Goal: Obtain resource: Download file/media

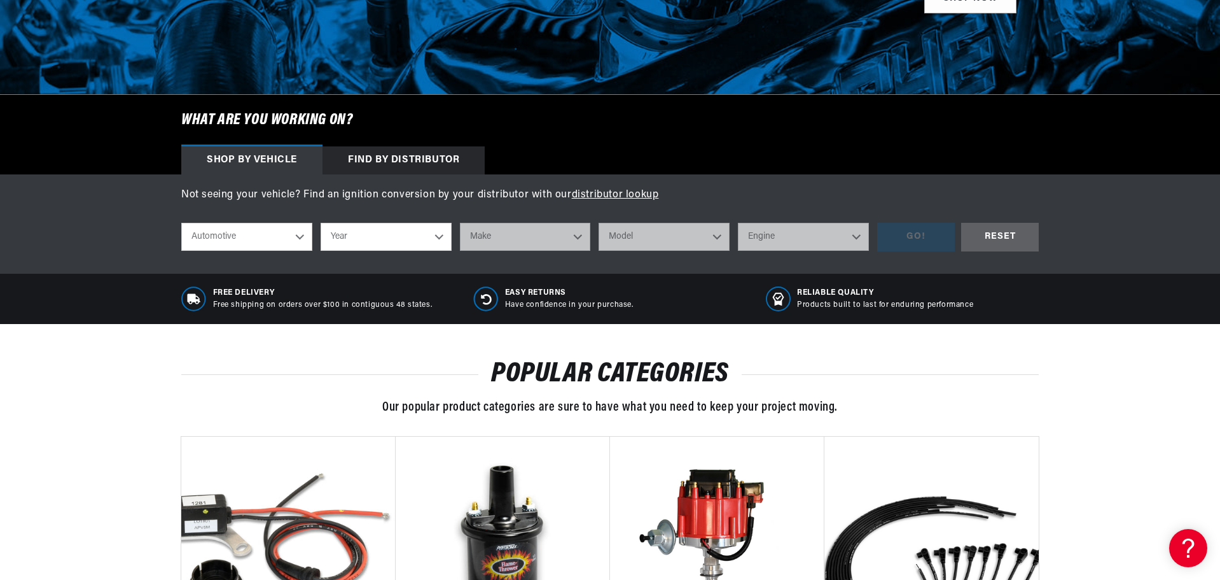
click at [418, 236] on select "Year 2024 2023 2022 2021 2020 2019 2018 2017 2016 2015 2014 2013 2012 2011 2010…" at bounding box center [386, 237] width 131 height 28
select select "1969"
click at [321, 223] on select "Year 2024 2023 2022 2021 2020 2019 2018 2017 2016 2015 2014 2013 2012 2011 2010…" at bounding box center [386, 237] width 131 height 28
select select "1969"
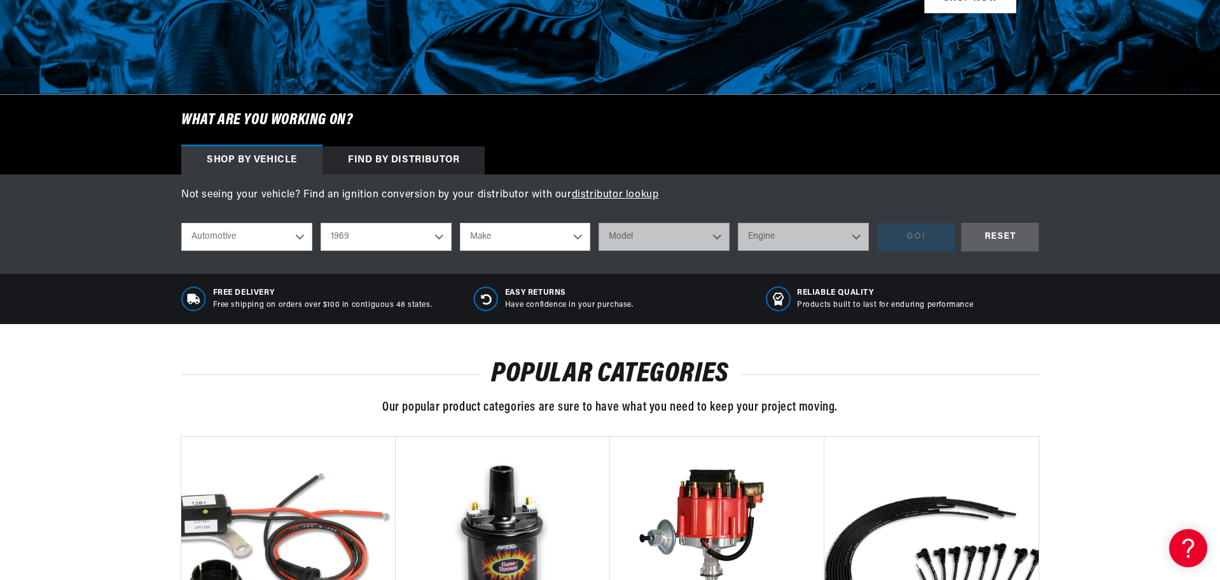
drag, startPoint x: 531, startPoint y: 235, endPoint x: 528, endPoint y: 242, distance: 8.3
click at [529, 242] on select "Make Alfa Romeo American Motors Aston Martin Austin Austin Healey Avanti BMW Bu…" at bounding box center [525, 237] width 131 height 28
select select "Dodge"
click at [460, 223] on select "Make Alfa Romeo American Motors Aston Martin Austin Austin Healey Avanti BMW Bu…" at bounding box center [525, 237] width 131 height 28
select select "Dodge"
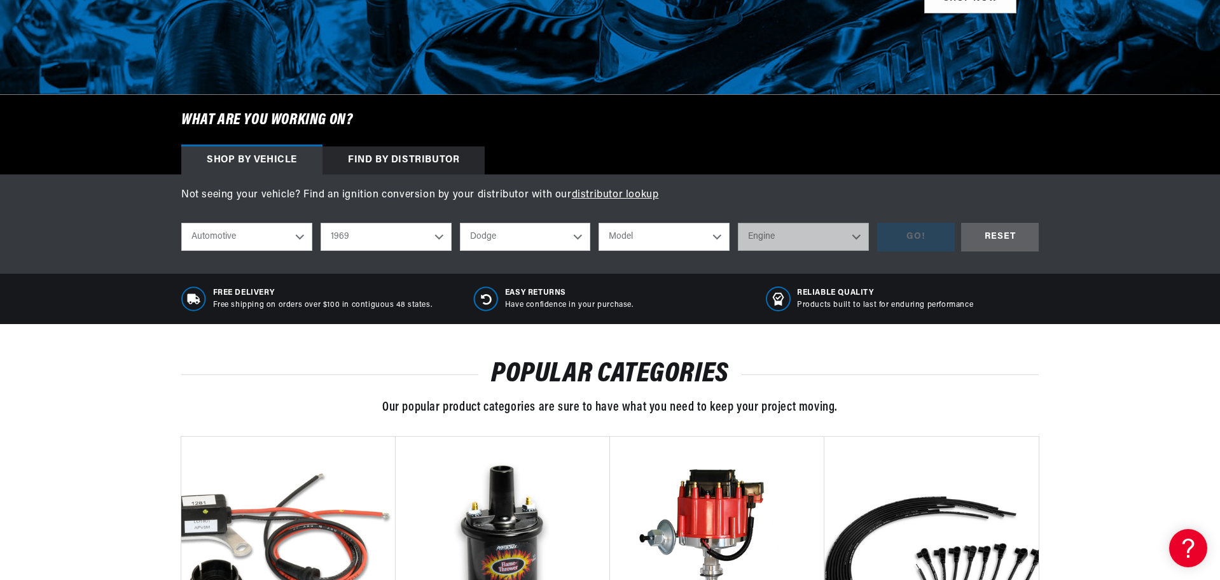
scroll to position [0, 0]
click at [657, 242] on select "Model A100 Truck A108 Van Charger Coronet D100 Pickup D200 Pickup D300 Pickup D…" at bounding box center [664, 237] width 131 height 28
select select "Coronet"
click at [599, 223] on select "Model A100 Truck A108 Van Charger Coronet D100 Pickup D200 Pickup D300 Pickup D…" at bounding box center [664, 237] width 131 height 28
select select "Coronet"
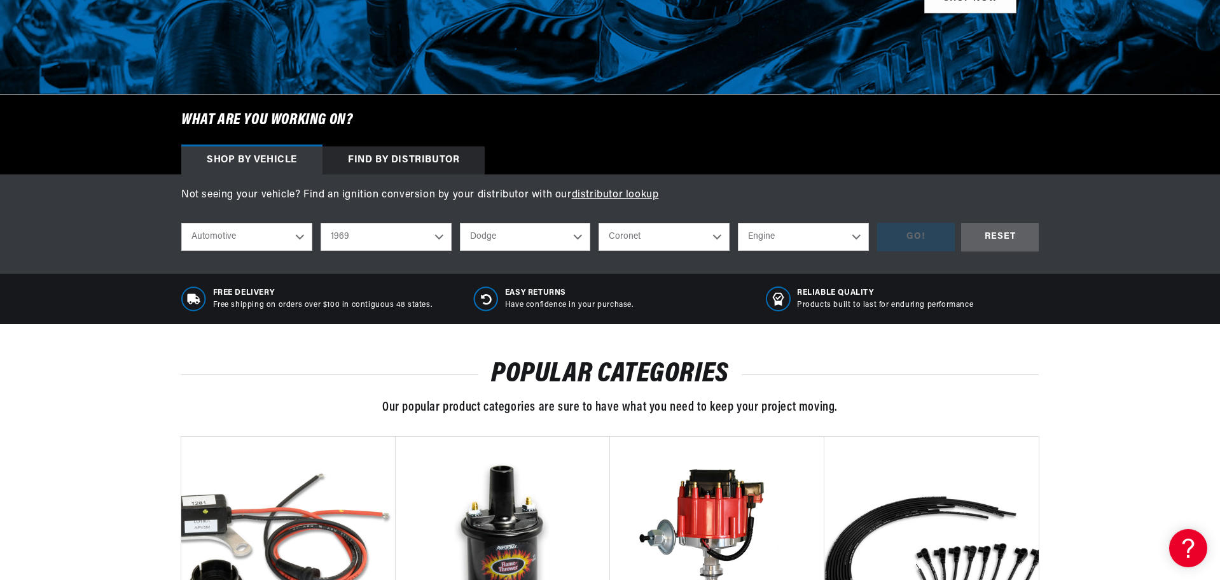
click at [755, 231] on select "Engine 5.9L 6.6L 225cid / 3.7L 273cid / 4.5L 318cid / 5.2L 340cid / 5.6L 383cid…" at bounding box center [803, 237] width 131 height 28
select select "383cid-6.3L"
click at [738, 223] on select "Engine 5.9L 6.6L 225cid / 3.7L 273cid / 4.5L 318cid / 5.2L 340cid / 5.6L 383cid…" at bounding box center [803, 237] width 131 height 28
select select "383cid-6.3L"
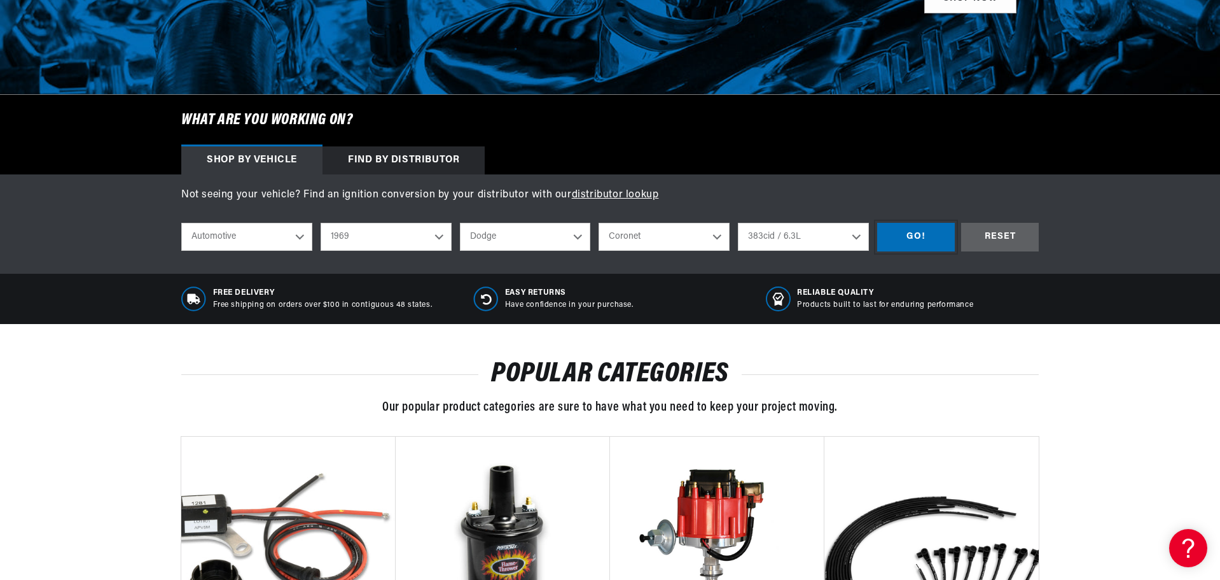
click at [928, 239] on div "GO!" at bounding box center [916, 237] width 78 height 29
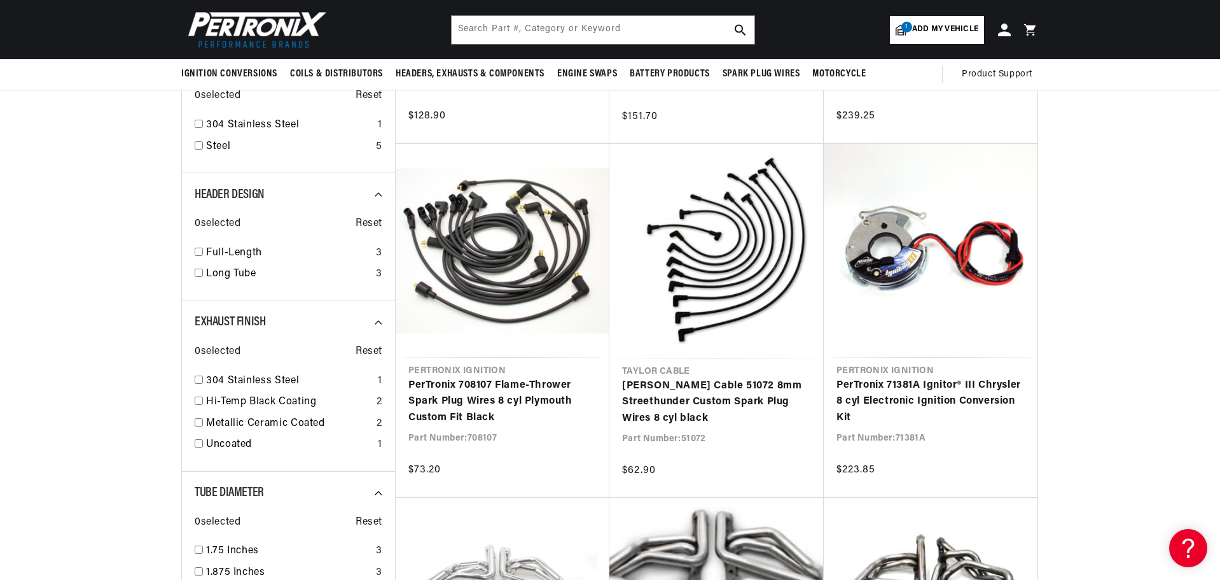
scroll to position [445, 0]
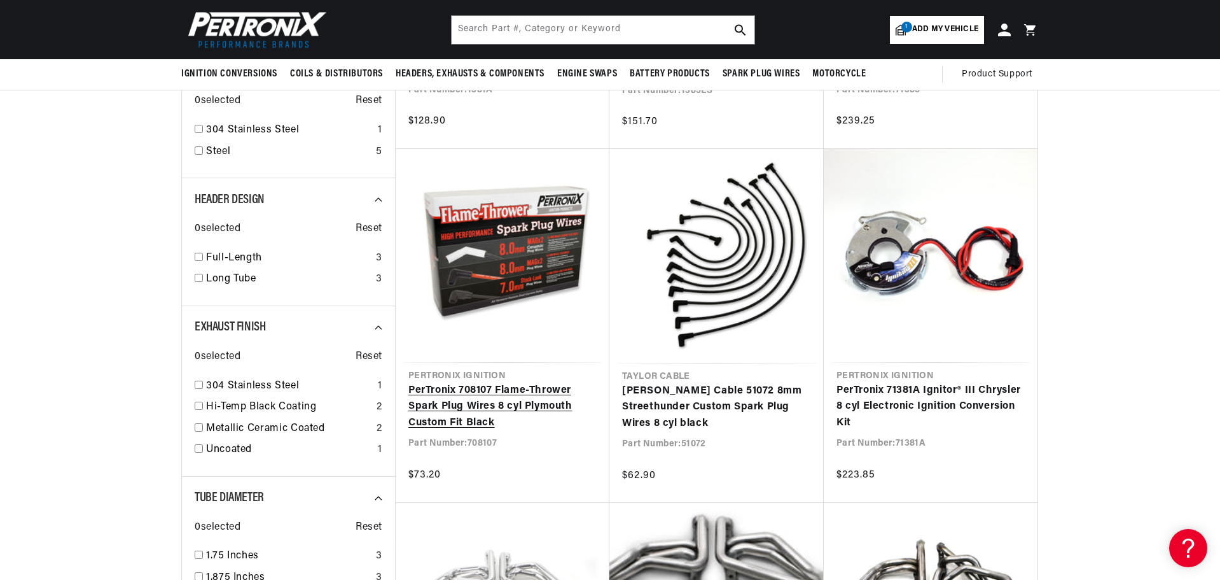
click at [516, 382] on link "PerTronix 708107 Flame-Thrower Spark Plug Wires 8 cyl Plymouth Custom Fit Black" at bounding box center [502, 406] width 188 height 49
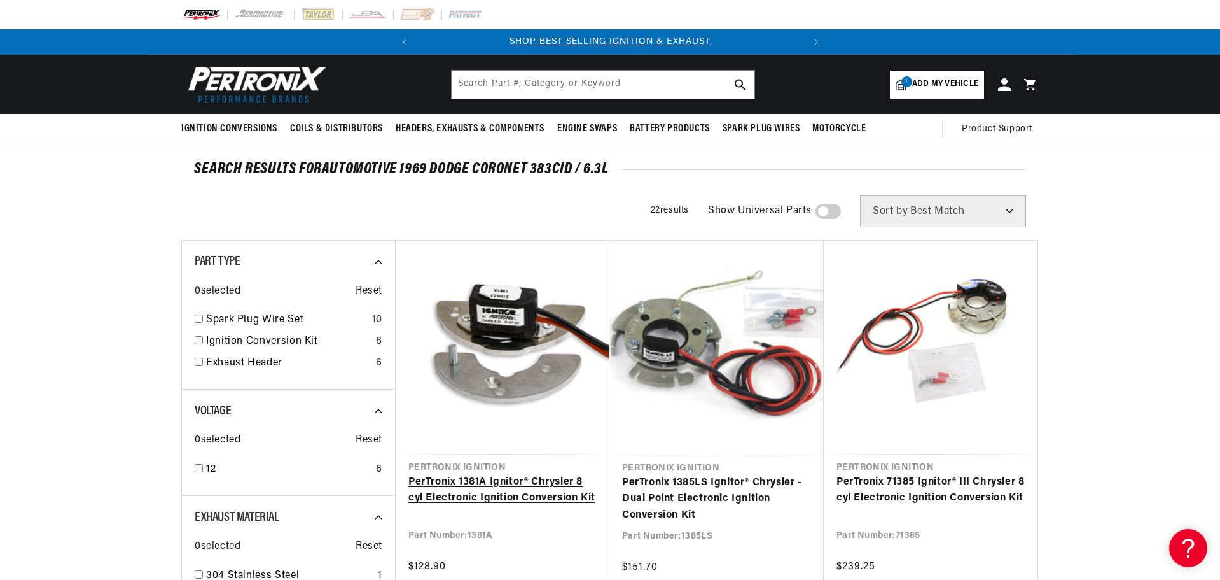
click at [468, 498] on link "PerTronix 1381A Ignitor® Chrysler 8 cyl Electronic Ignition Conversion Kit" at bounding box center [502, 490] width 188 height 32
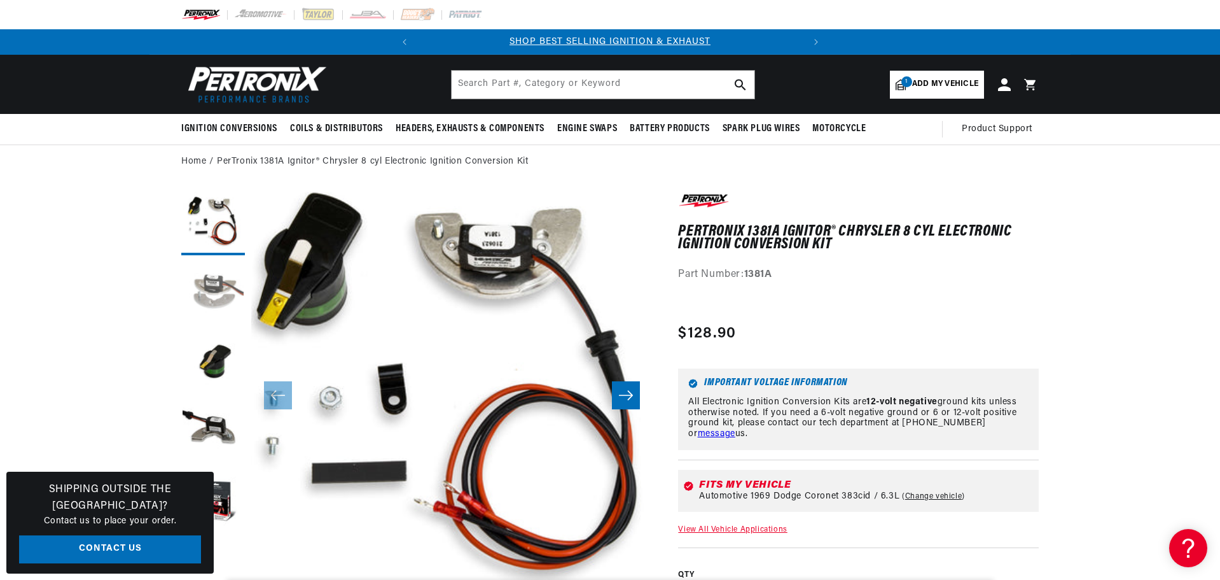
click at [211, 285] on button "Load image 2 in gallery view" at bounding box center [213, 294] width 64 height 64
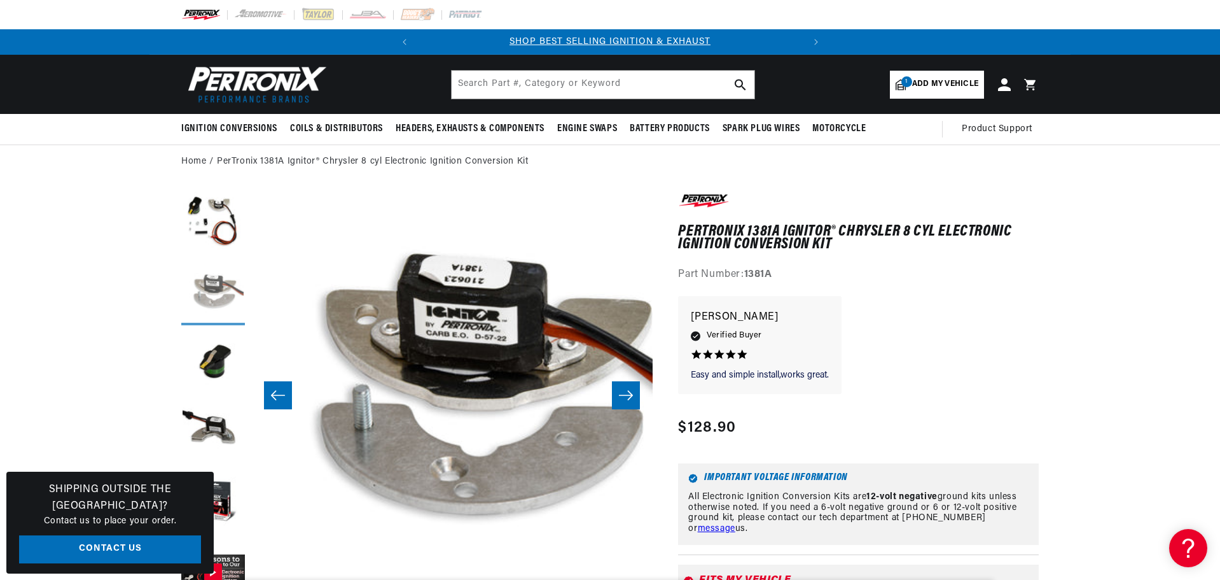
scroll to position [0, 401]
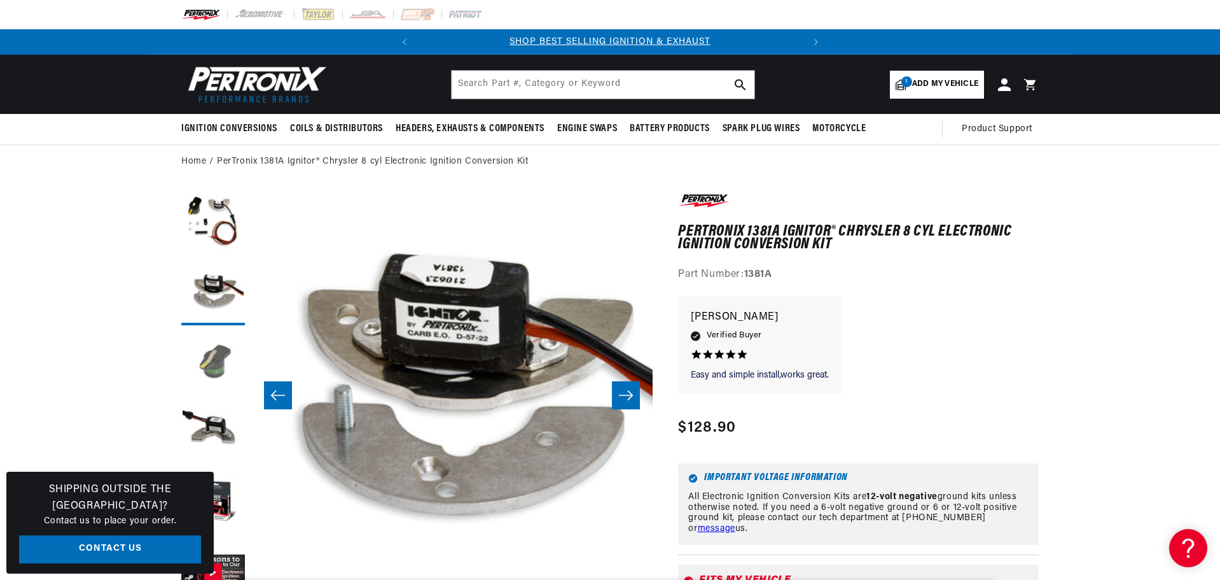
click at [227, 365] on button "Load image 3 in gallery view" at bounding box center [213, 364] width 64 height 64
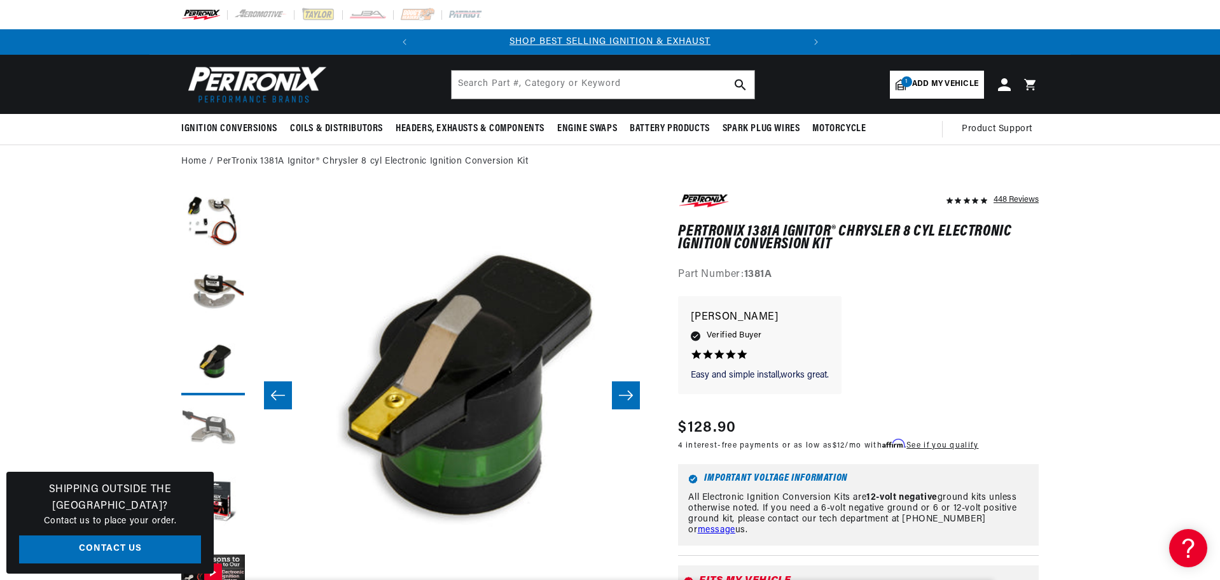
click at [216, 437] on button "Load image 4 in gallery view" at bounding box center [213, 433] width 64 height 64
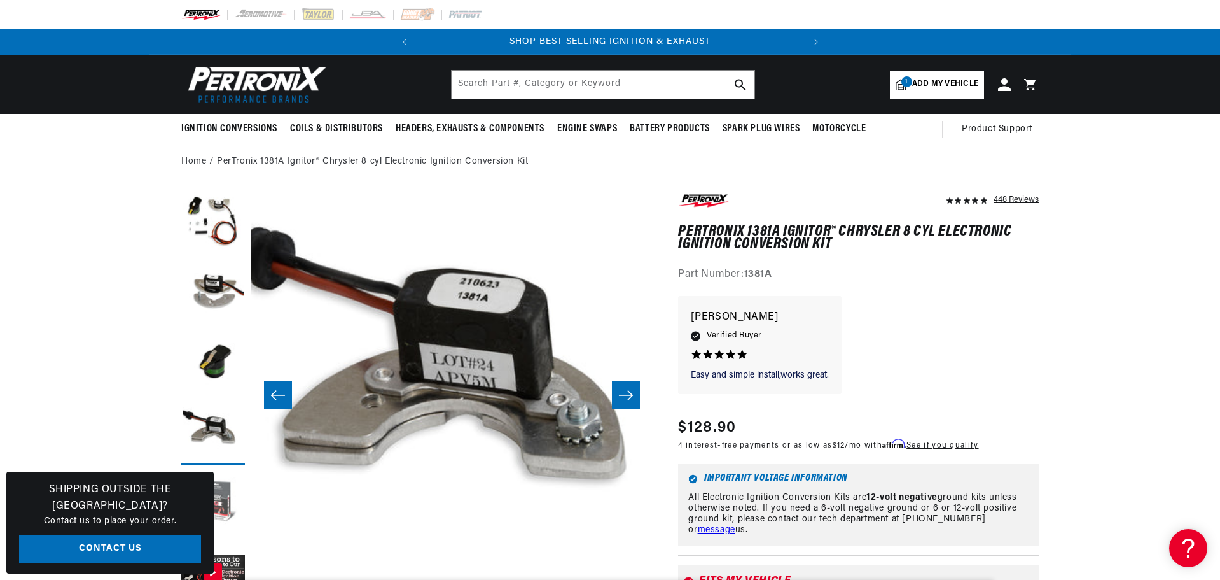
click at [231, 505] on button "Load image 5 in gallery view" at bounding box center [213, 503] width 64 height 64
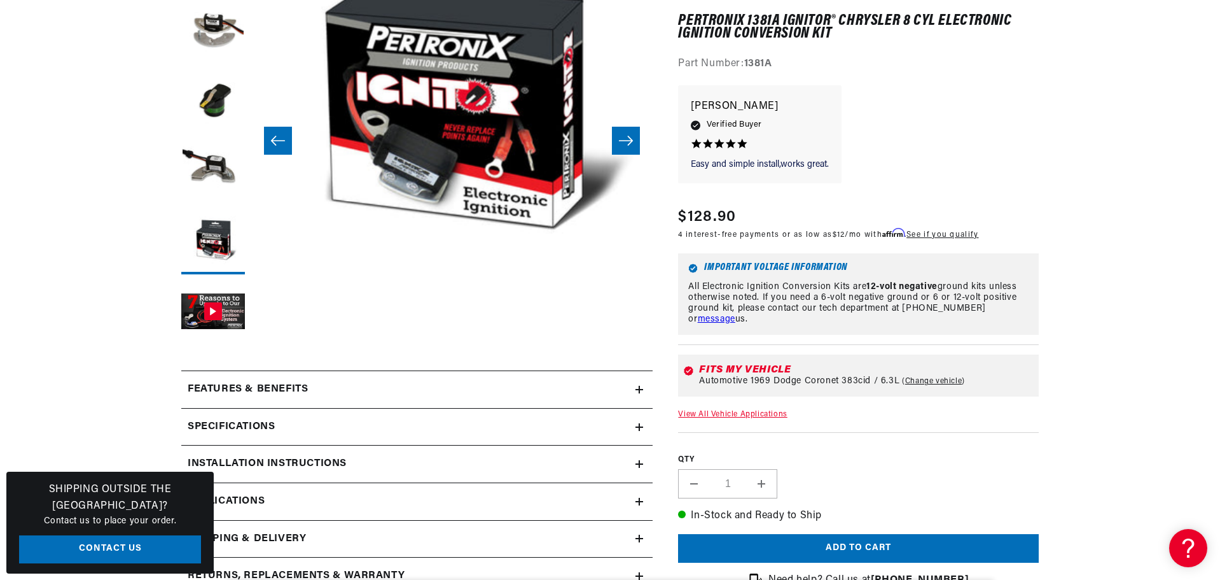
scroll to position [0, 386]
click at [638, 389] on icon at bounding box center [640, 389] width 8 height 0
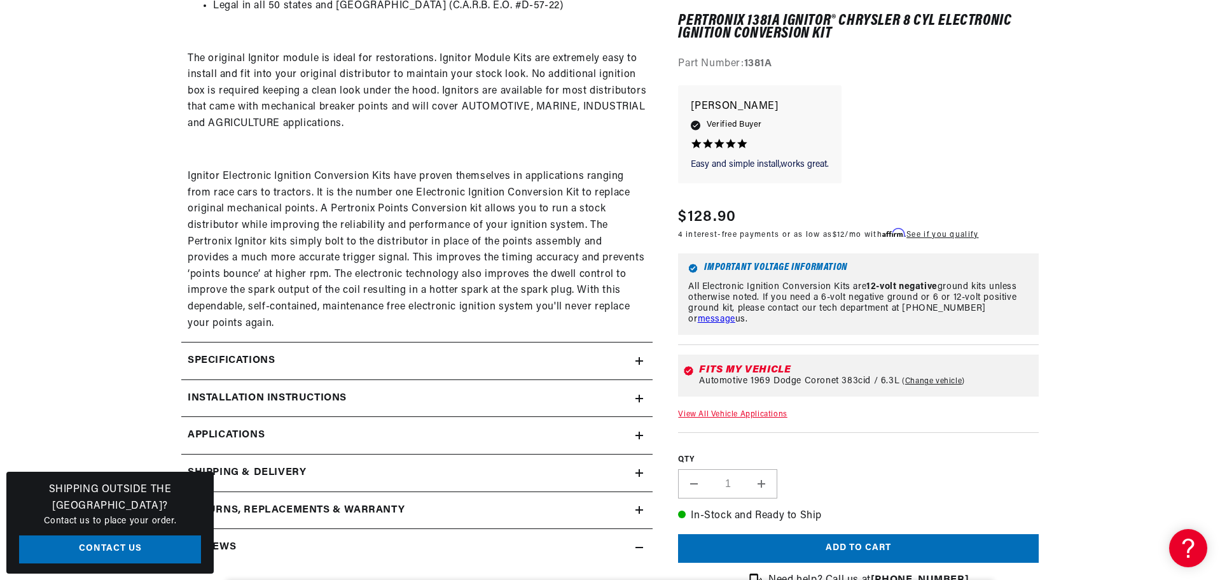
scroll to position [827, 0]
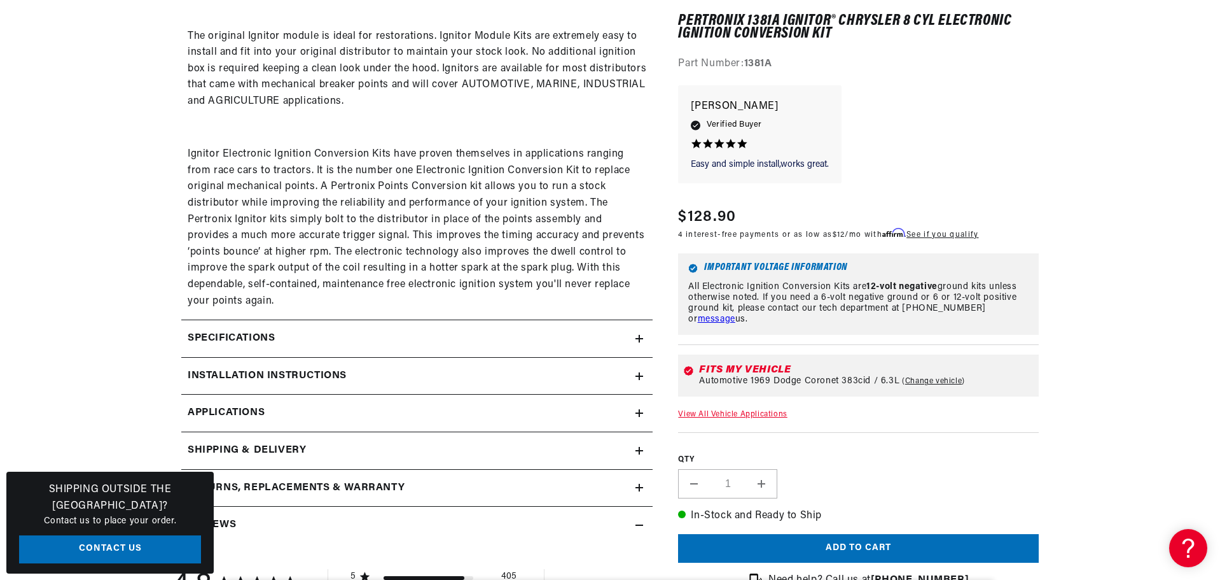
click at [642, 344] on summary "Specifications" at bounding box center [416, 338] width 471 height 37
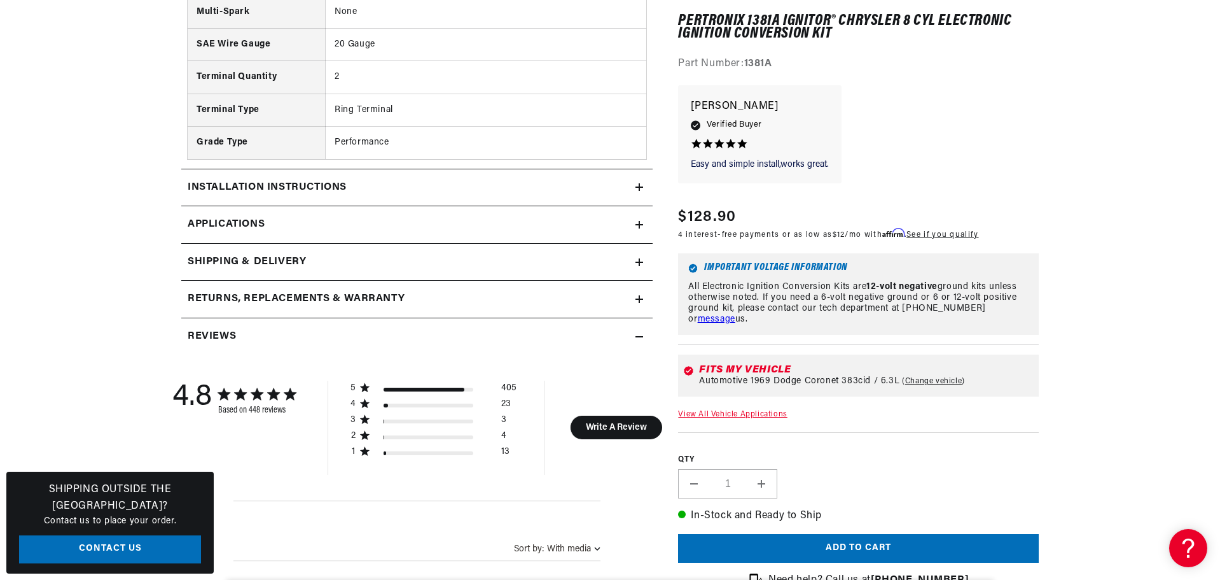
scroll to position [1527, 0]
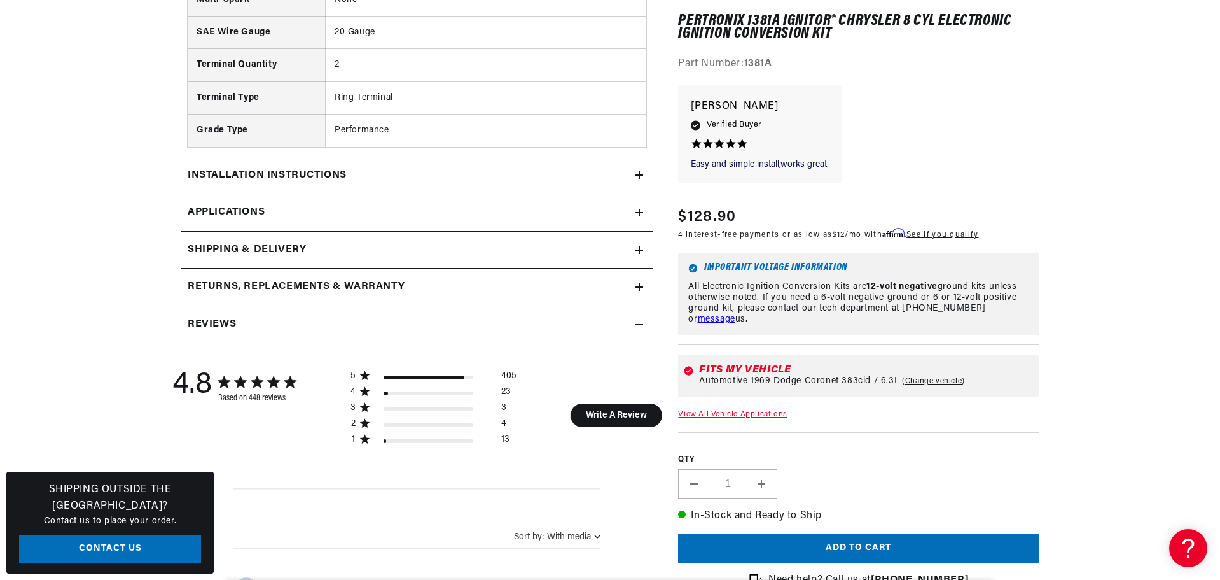
click at [641, 171] on icon at bounding box center [640, 175] width 8 height 8
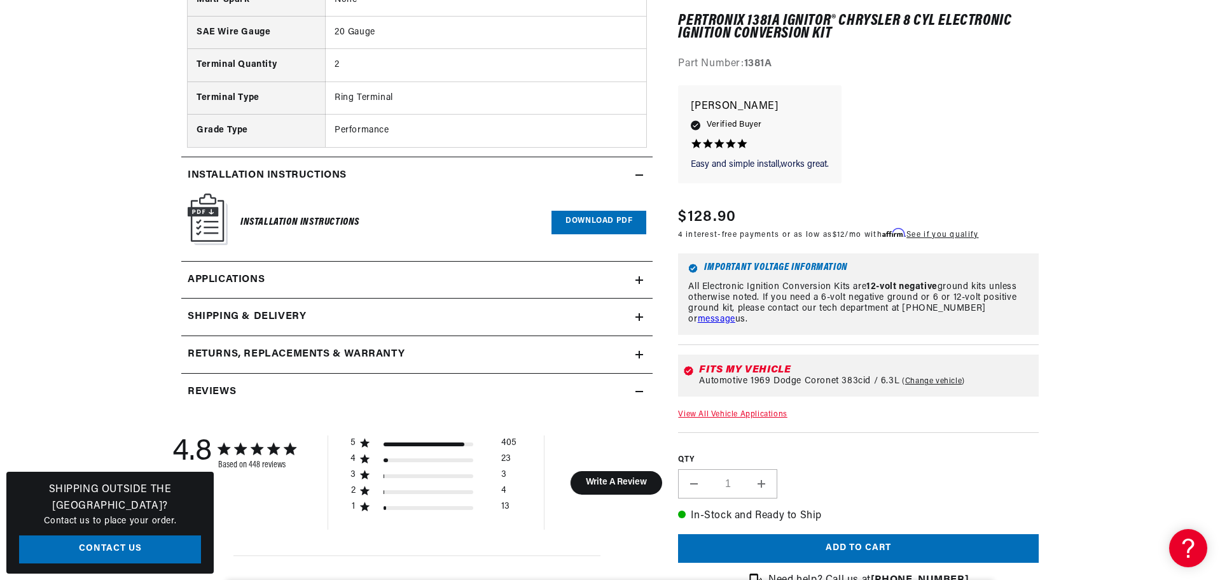
click at [562, 226] on link "Download PDF" at bounding box center [599, 223] width 95 height 24
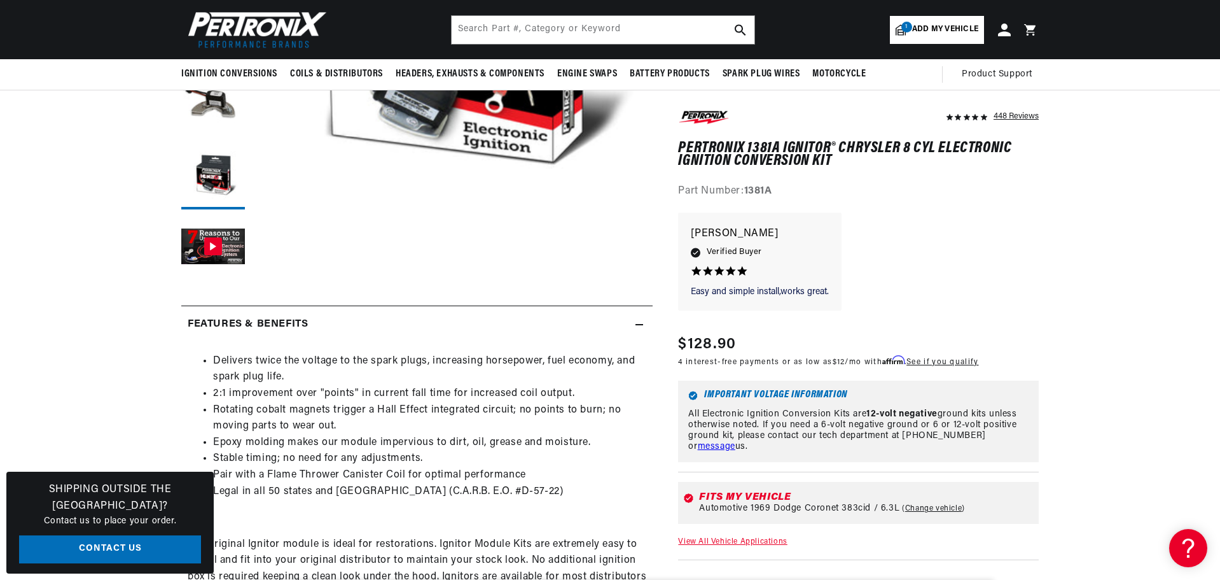
scroll to position [318, 0]
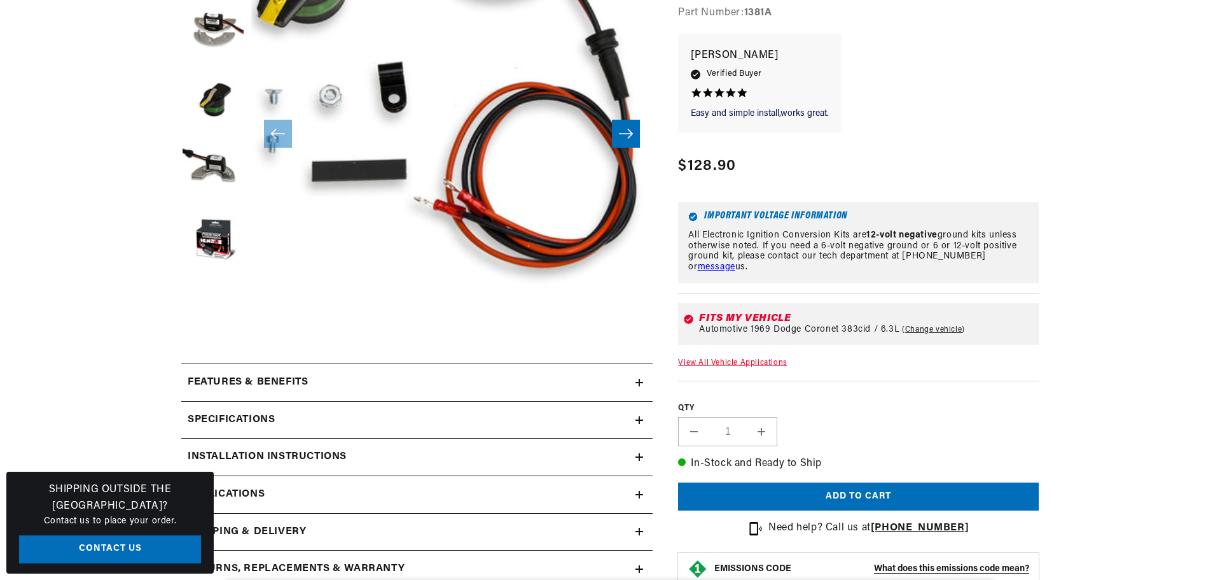
scroll to position [382, 0]
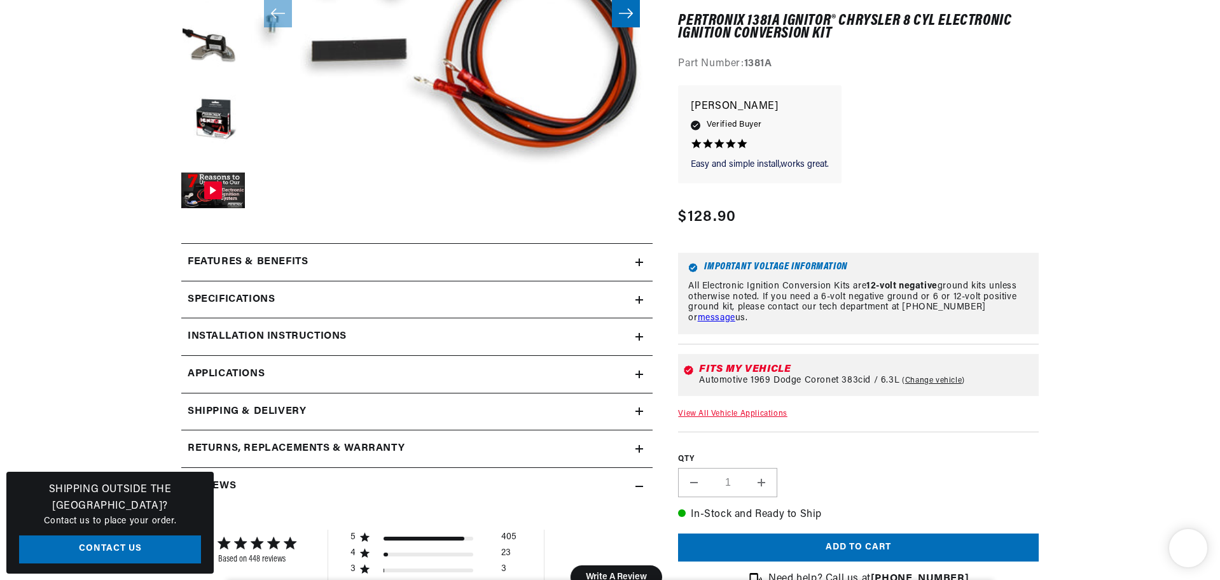
click at [637, 339] on icon at bounding box center [640, 337] width 8 height 8
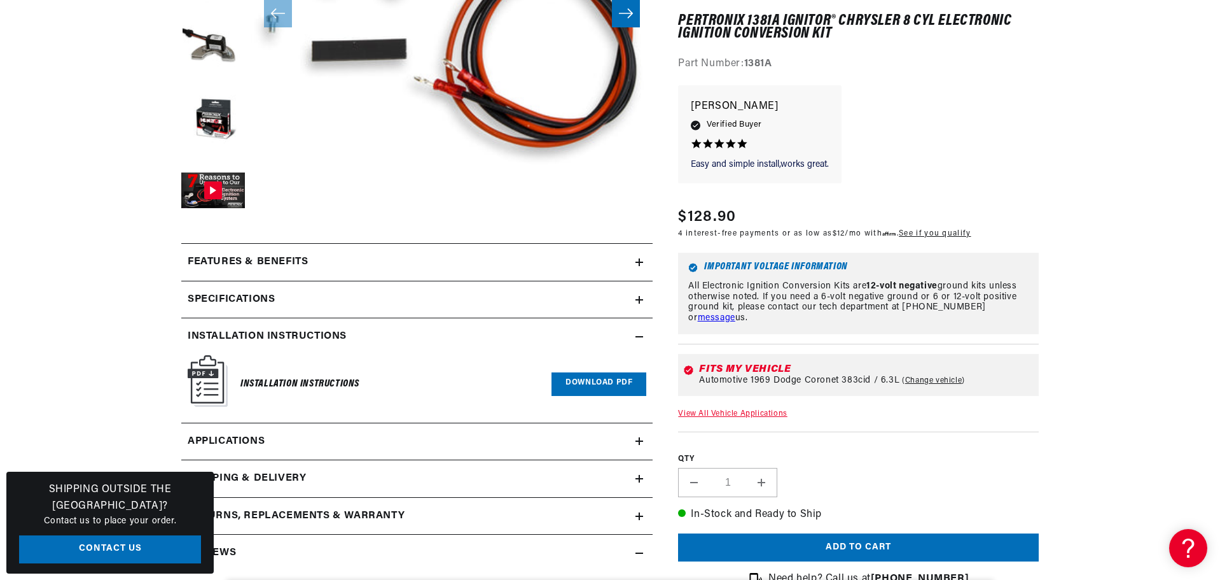
scroll to position [0, 0]
click at [620, 393] on link "Download PDF" at bounding box center [599, 384] width 95 height 24
click at [601, 380] on link "Download PDF" at bounding box center [599, 384] width 95 height 24
